Goal: Task Accomplishment & Management: Use online tool/utility

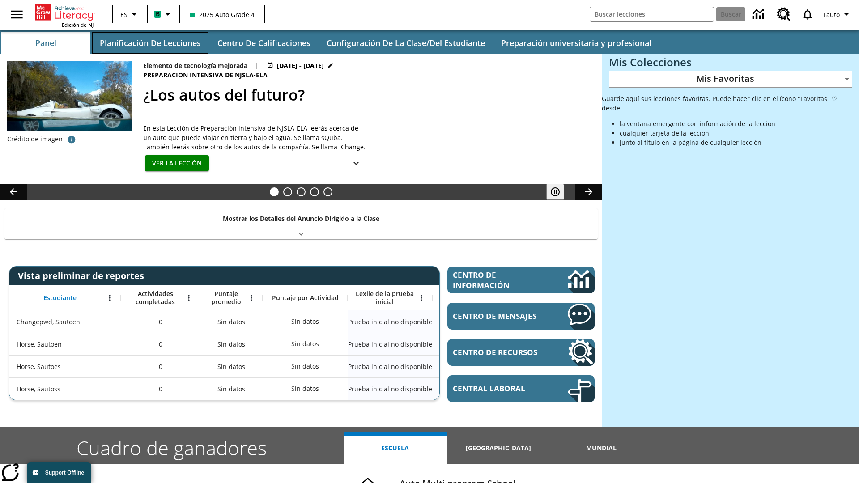
click at [150, 43] on button "Planificación de lecciones" at bounding box center [150, 42] width 116 height 21
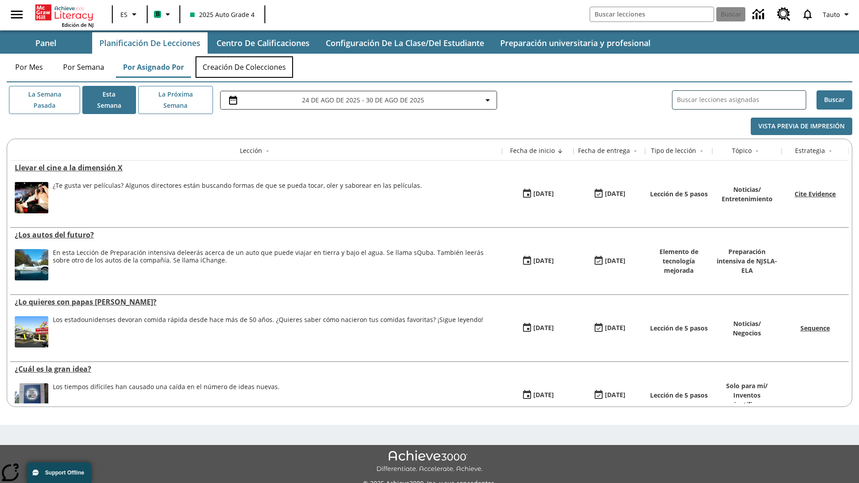
click at [244, 67] on button "Creación de colecciones" at bounding box center [244, 66] width 98 height 21
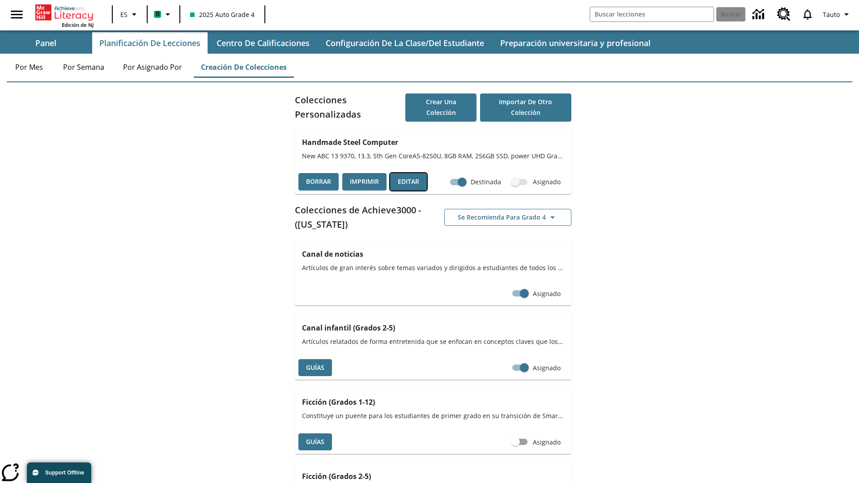
click at [408, 182] on button "Editar" at bounding box center [408, 181] width 37 height 17
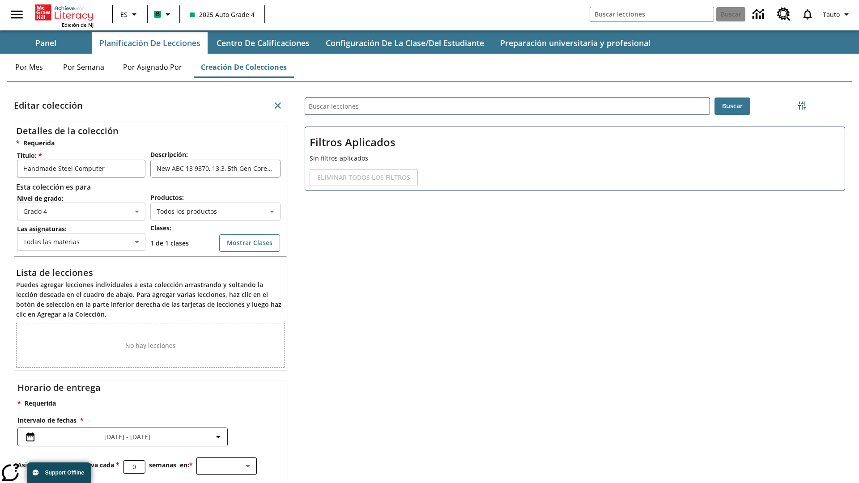
scroll to position [0, 0]
click at [215, 212] on body "Saltar al contenido principal Edición de NJ ES B 2025 Auto Grade 4 Buscar 0 Tau…" at bounding box center [429, 276] width 859 height 552
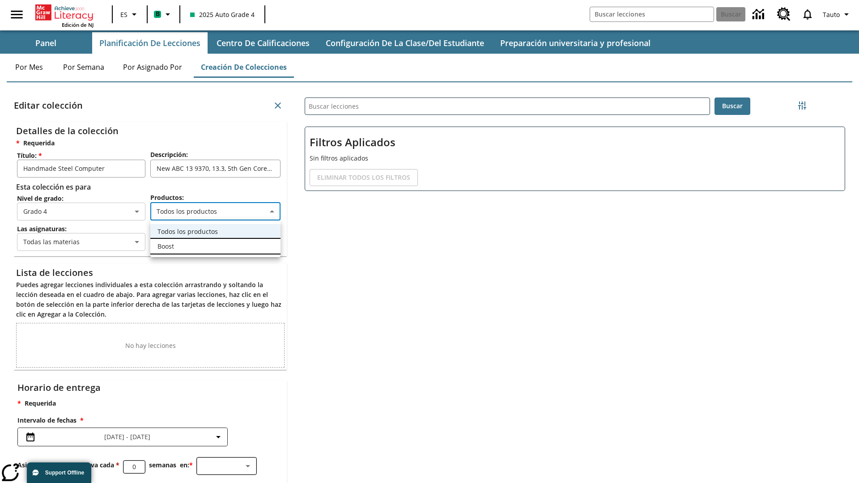
click at [215, 246] on li "Boost" at bounding box center [215, 246] width 130 height 15
type input "12"
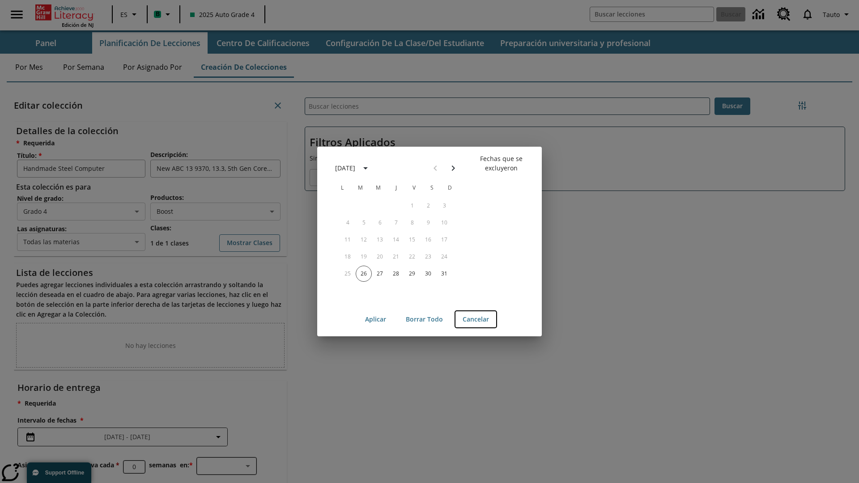
click at [475, 319] on button "Cancelar" at bounding box center [475, 319] width 41 height 17
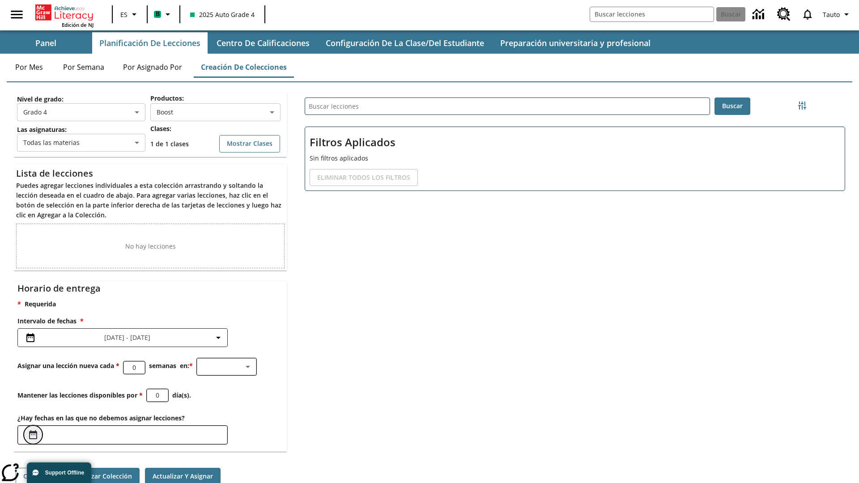
scroll to position [4, 0]
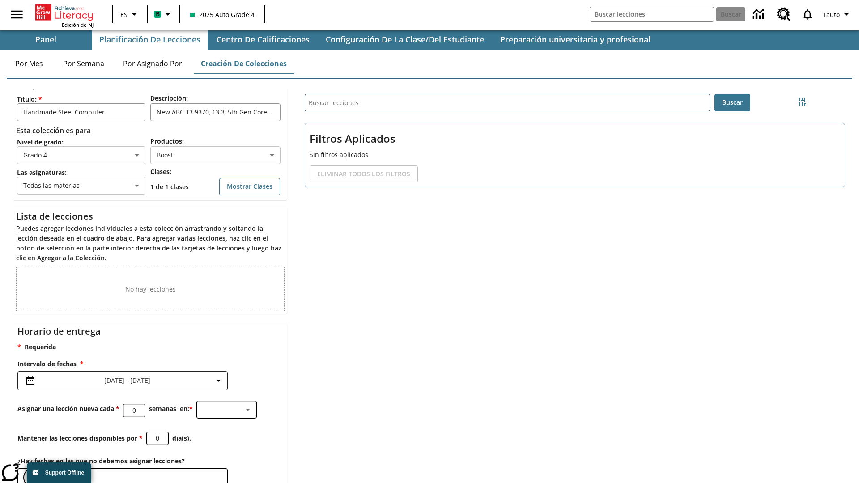
click at [33, 473] on icon "Elegir fechas" at bounding box center [33, 477] width 8 height 9
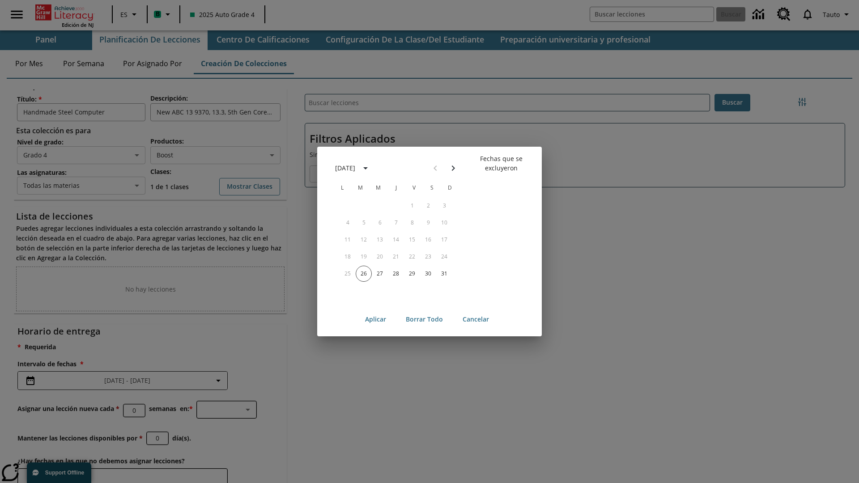
scroll to position [69, 0]
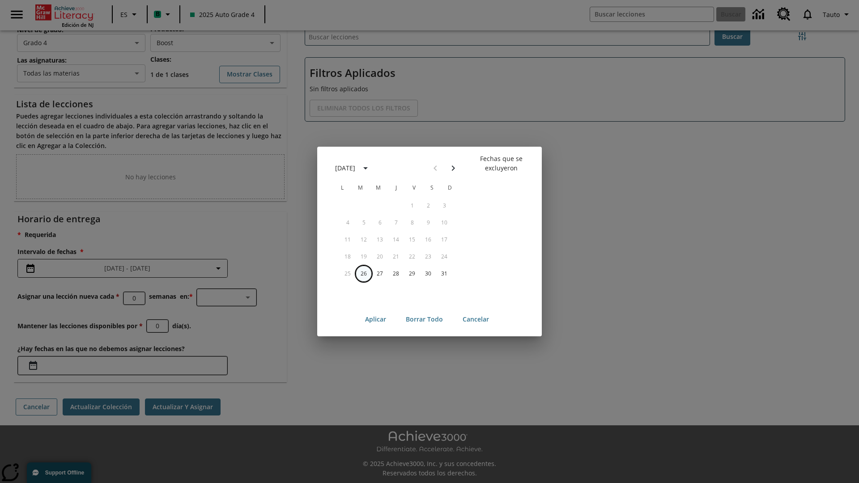
click at [364, 273] on button "26" at bounding box center [364, 274] width 16 height 16
click at [424, 319] on button "Borrar todo" at bounding box center [424, 319] width 51 height 17
click at [364, 273] on button "26" at bounding box center [364, 274] width 16 height 16
click at [380, 273] on button "27" at bounding box center [380, 274] width 16 height 16
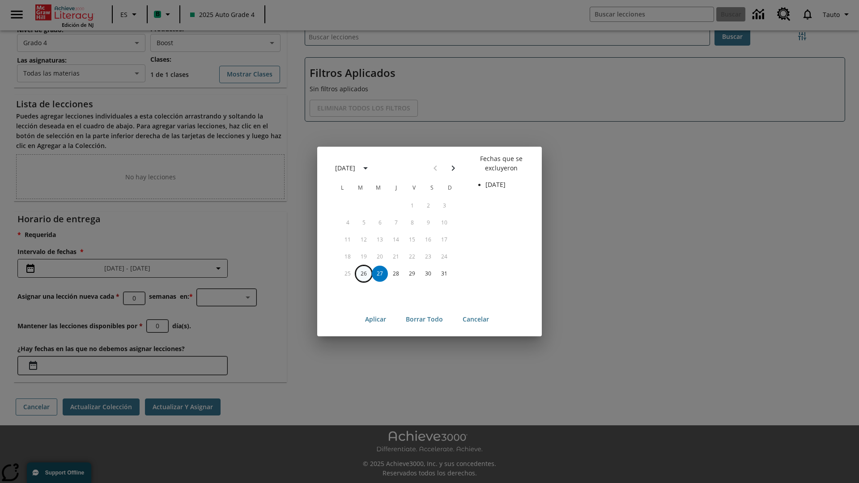
click at [364, 273] on button "26" at bounding box center [364, 274] width 16 height 16
click at [380, 273] on button "27" at bounding box center [380, 274] width 16 height 16
click at [375, 319] on button "Aplicar" at bounding box center [375, 319] width 35 height 17
type input "[DATE]"
